Goal: Find specific page/section: Locate a particular part of the current website

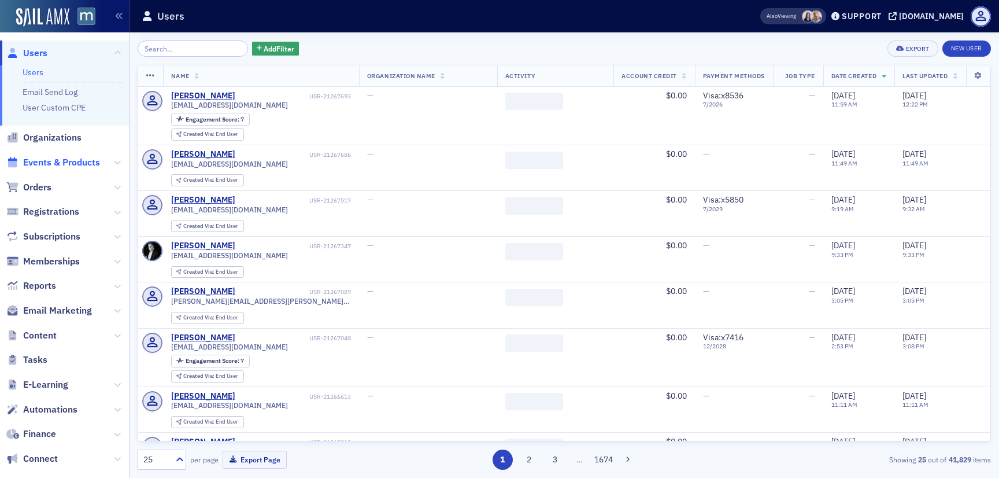
click at [51, 166] on span "Events & Products" at bounding box center [61, 162] width 77 height 13
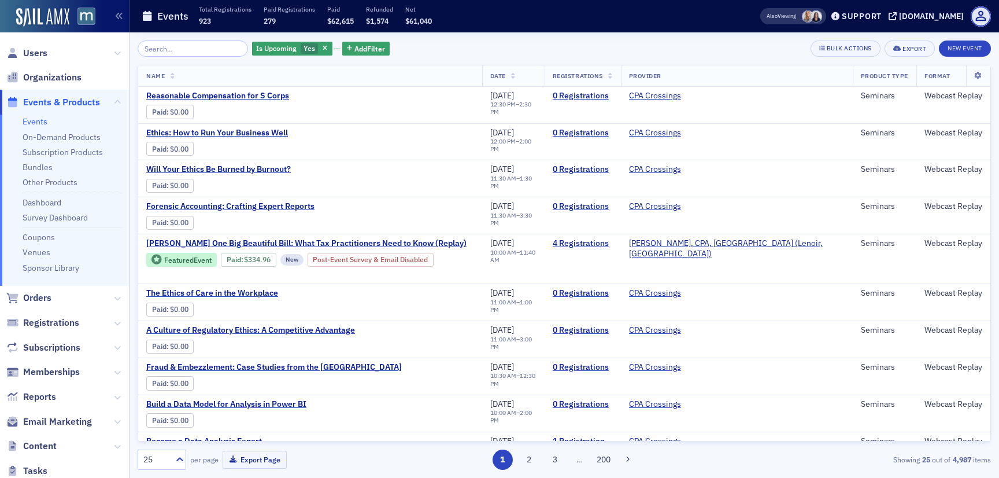
click at [198, 48] on input "search" at bounding box center [193, 48] width 110 height 16
click at [71, 420] on span "Email Marketing" at bounding box center [57, 421] width 69 height 13
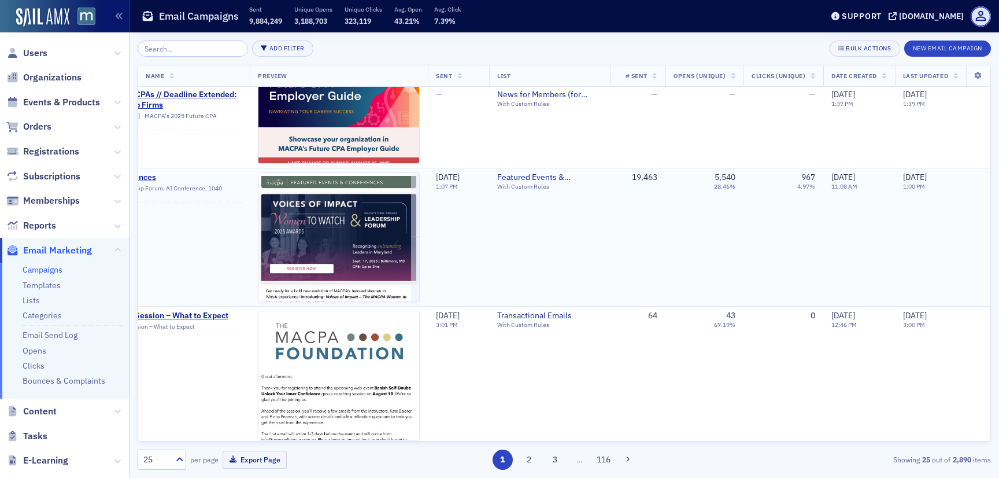
scroll to position [1300, 0]
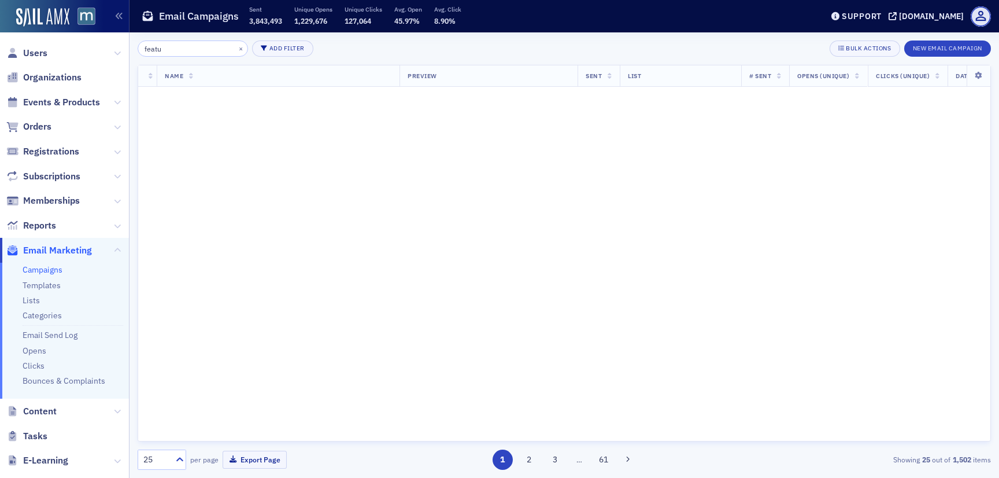
scroll to position [2097, 0]
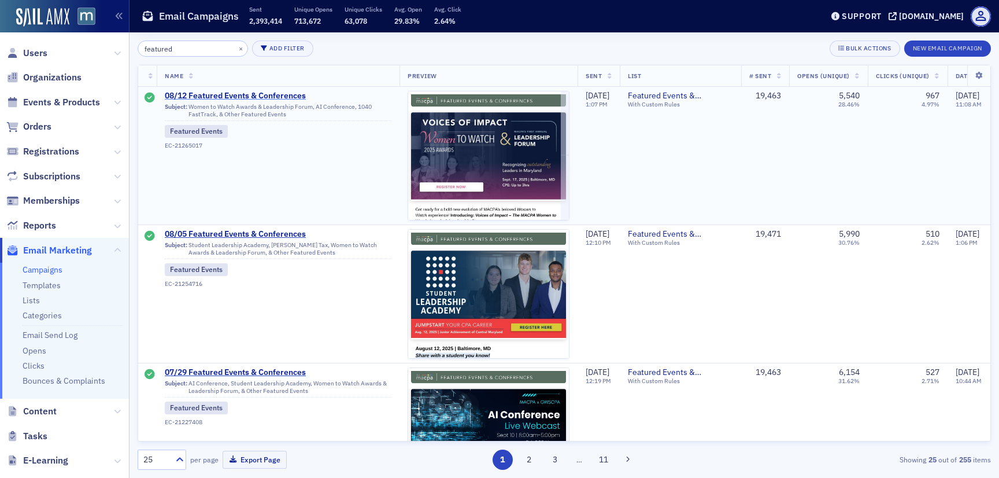
type input "featured"
click at [291, 94] on span "08/12 Featured Events & Conferences" at bounding box center [278, 96] width 227 height 10
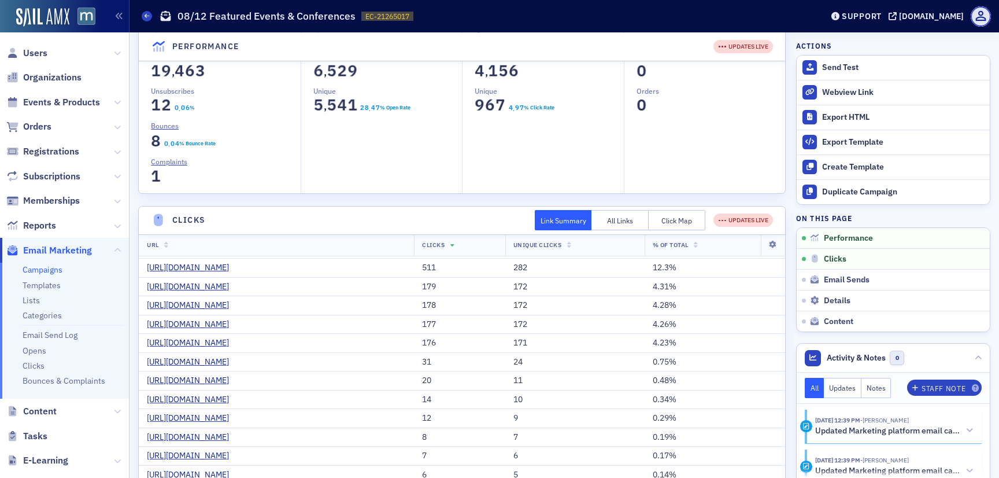
scroll to position [109, 0]
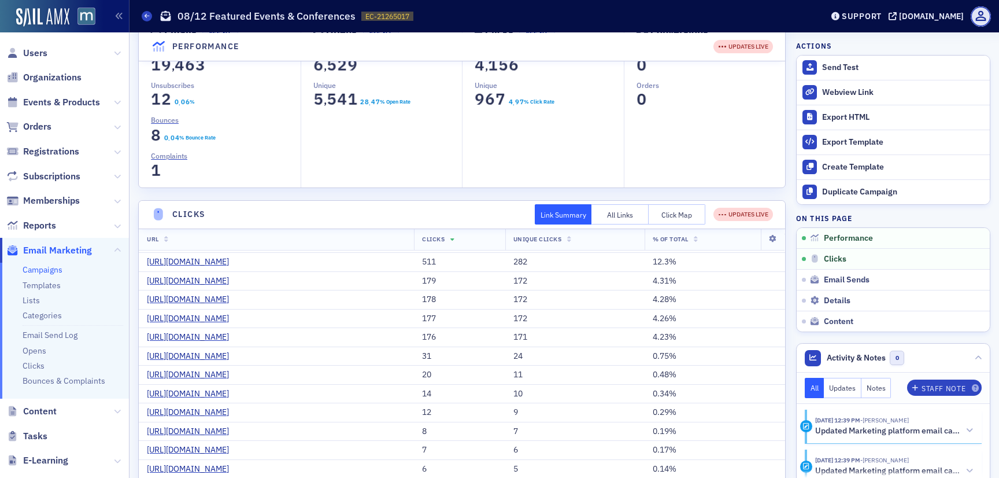
click at [682, 220] on button "Click Map" at bounding box center [677, 214] width 57 height 20
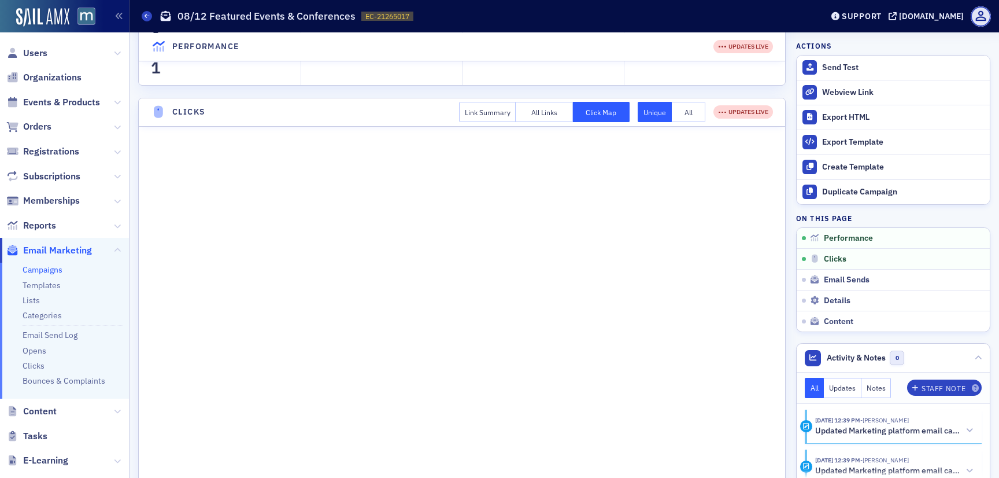
scroll to position [0, 0]
